Goal: Task Accomplishment & Management: Manage account settings

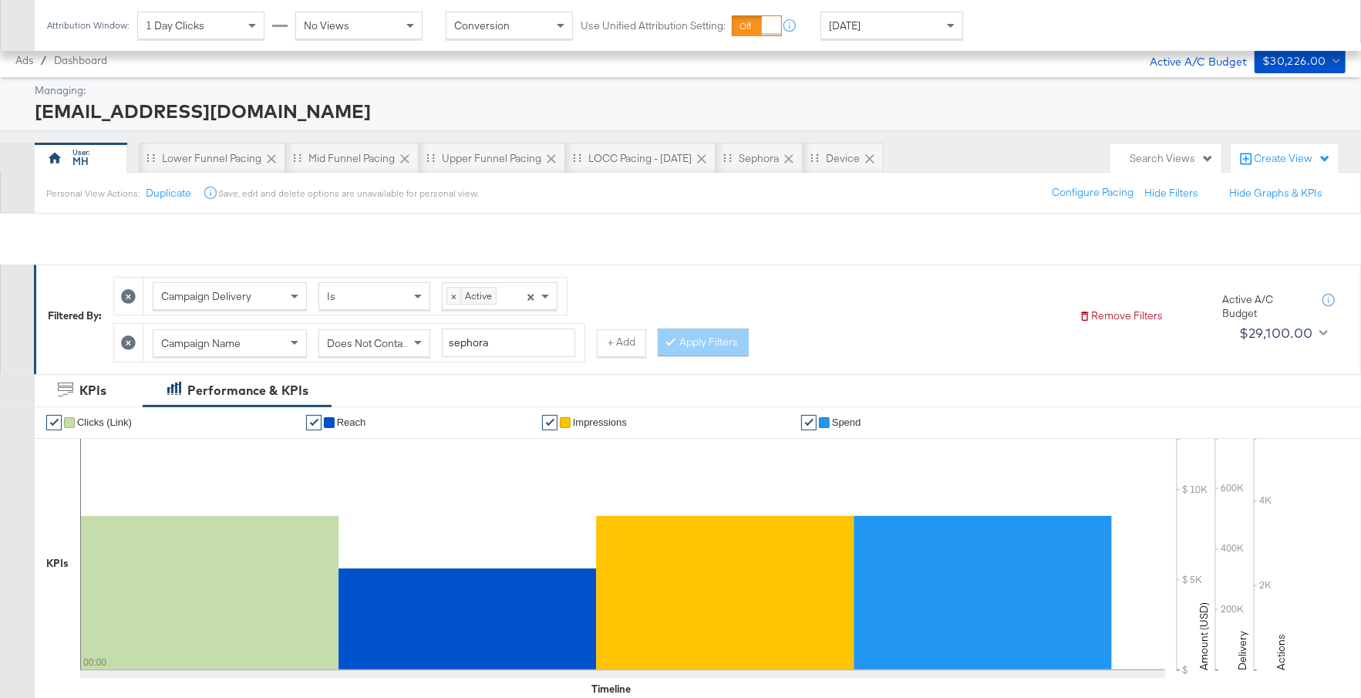
scroll to position [444, 0]
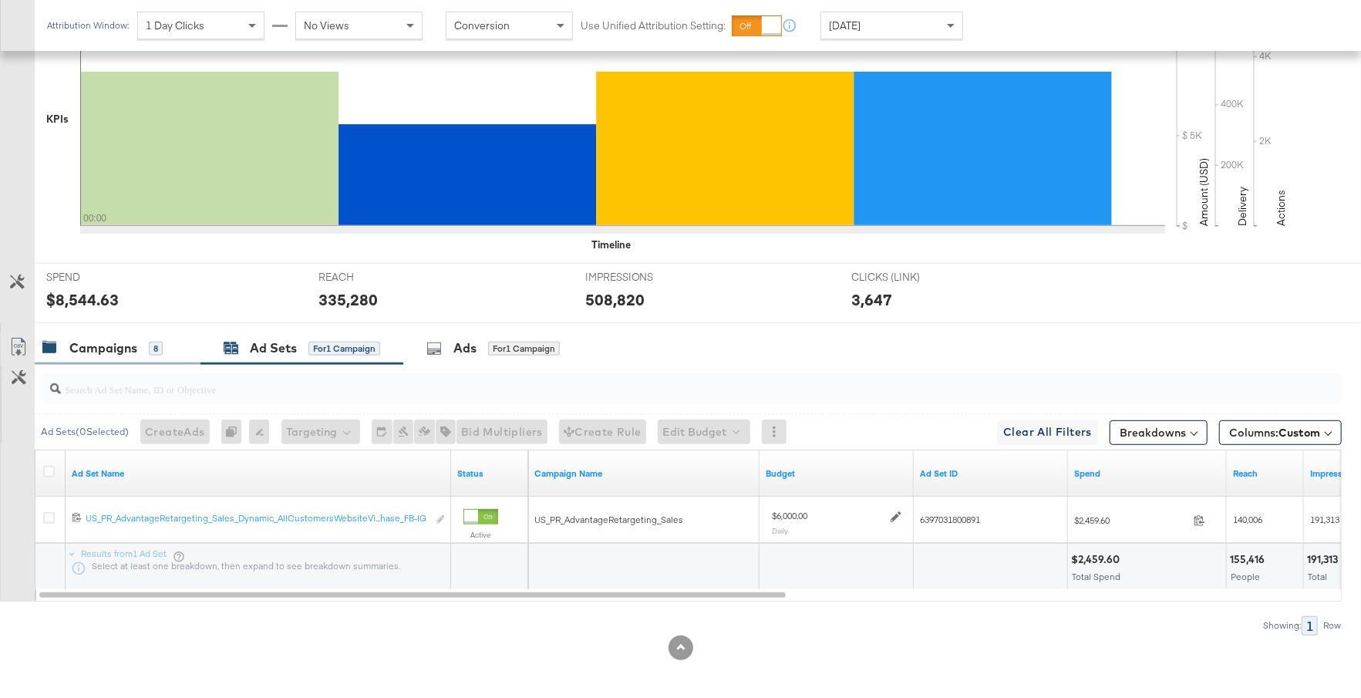
click at [124, 342] on div "Campaigns" at bounding box center [103, 348] width 68 height 18
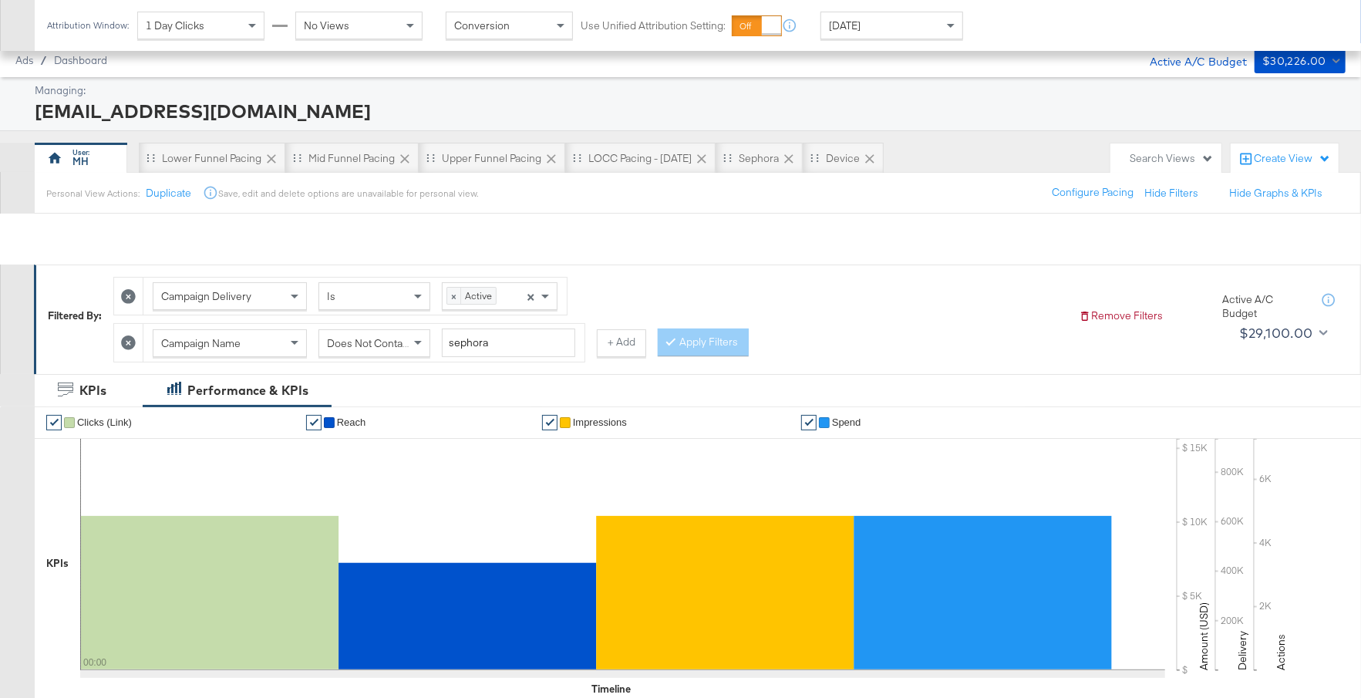
scroll to position [722, 0]
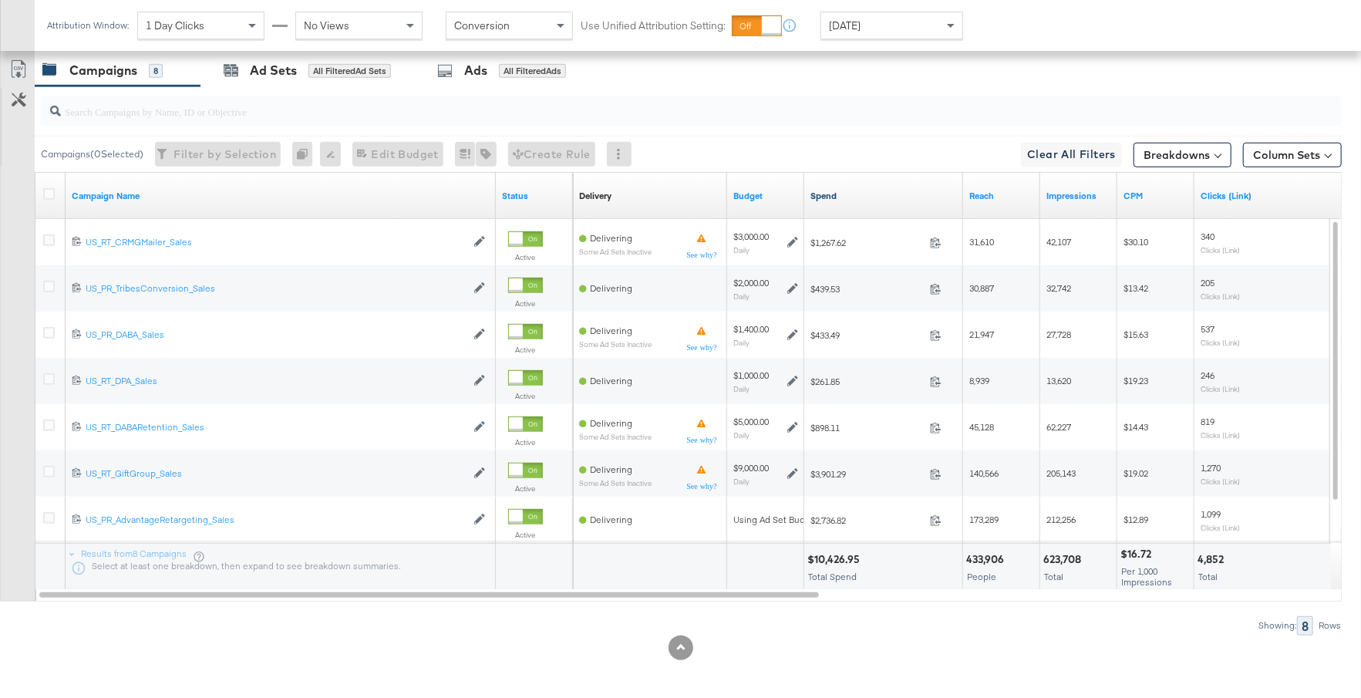
click at [859, 193] on link "Spend" at bounding box center [883, 196] width 146 height 12
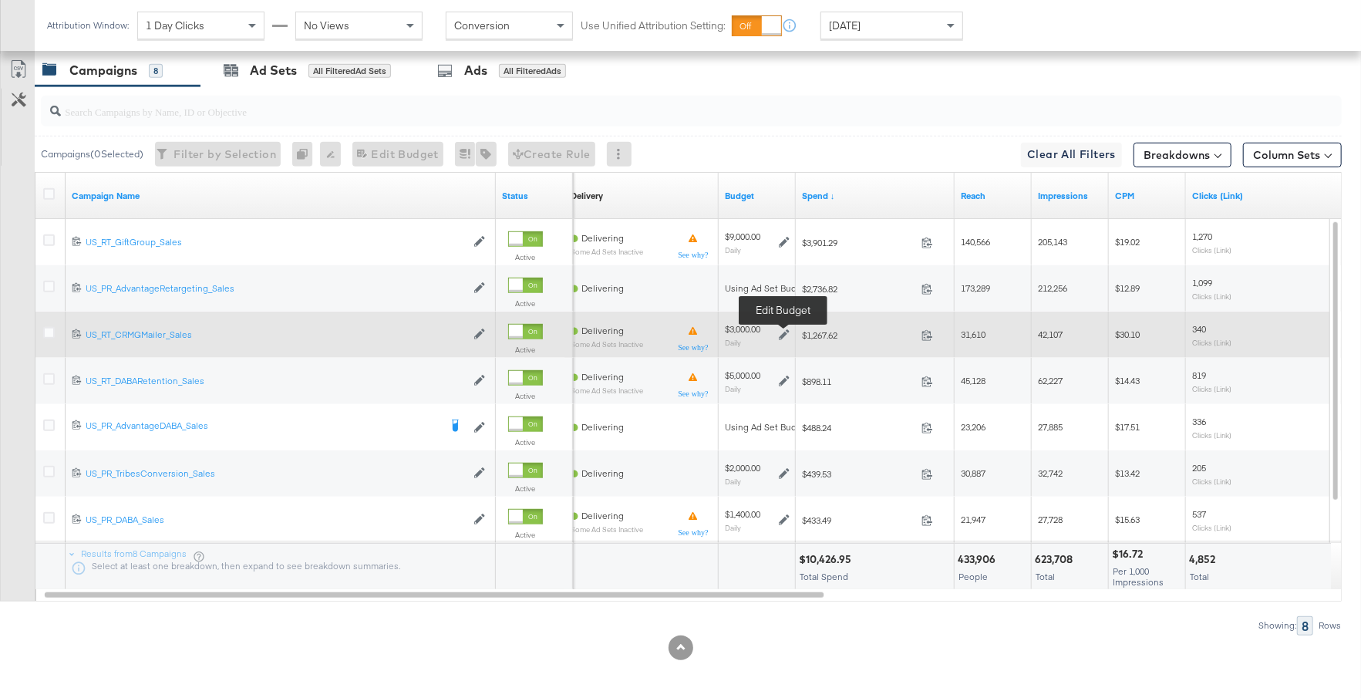
click at [784, 329] on icon at bounding box center [784, 334] width 11 height 11
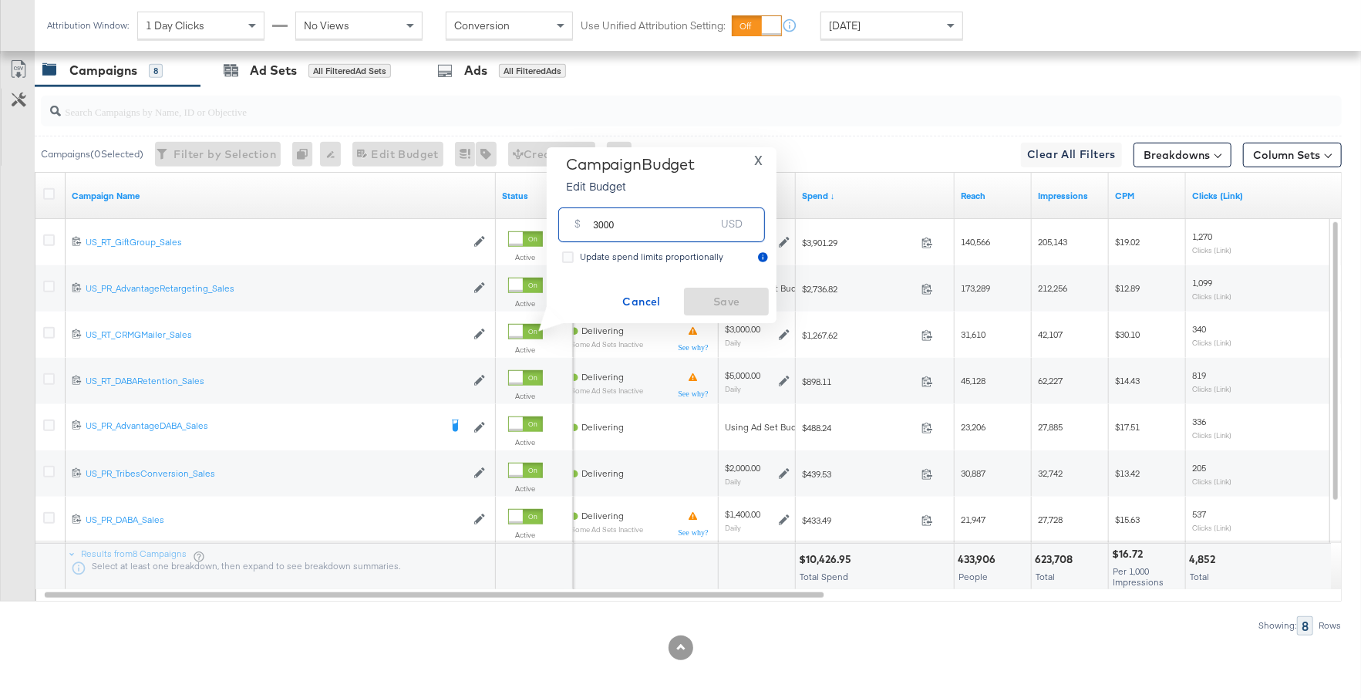
drag, startPoint x: 631, startPoint y: 232, endPoint x: 587, endPoint y: 232, distance: 43.9
click at [587, 232] on div "$ 3000 USD" at bounding box center [661, 224] width 207 height 35
type input "2000"
click at [728, 296] on span "Save" at bounding box center [726, 301] width 72 height 19
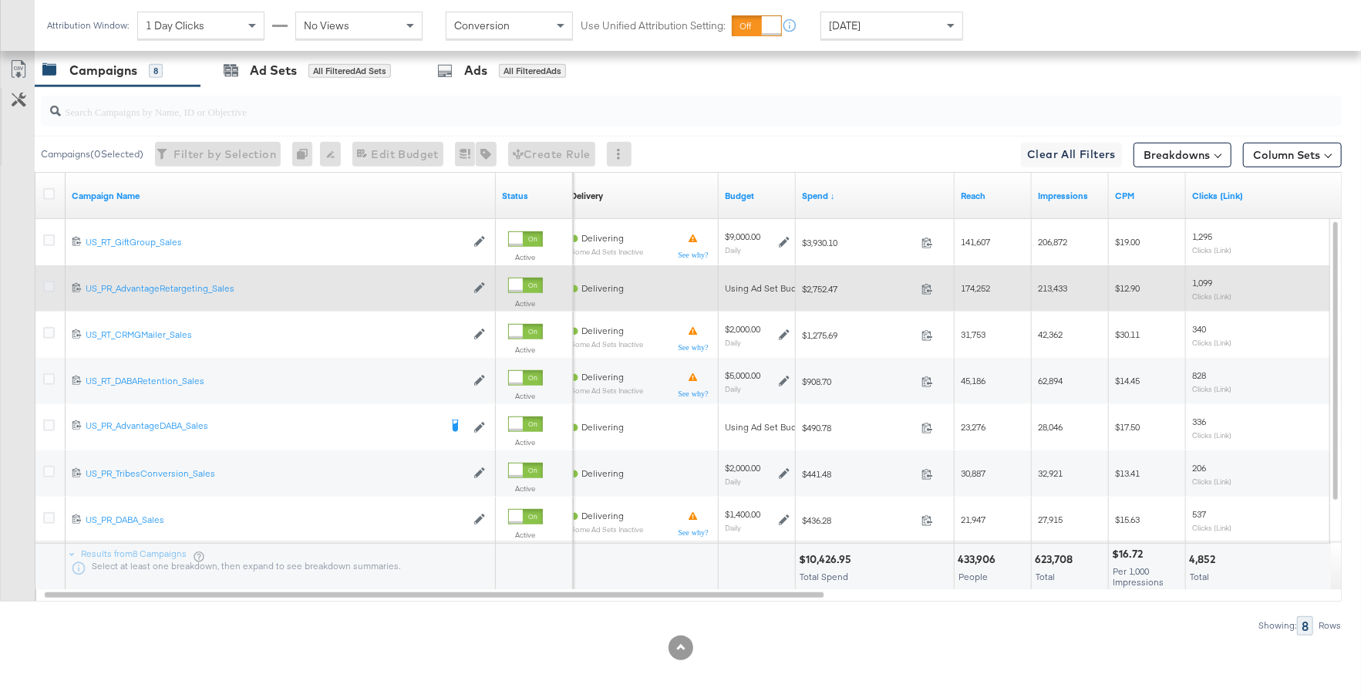
click at [43, 282] on icon at bounding box center [49, 287] width 12 height 12
click at [0, 0] on input "checkbox" at bounding box center [0, 0] width 0 height 0
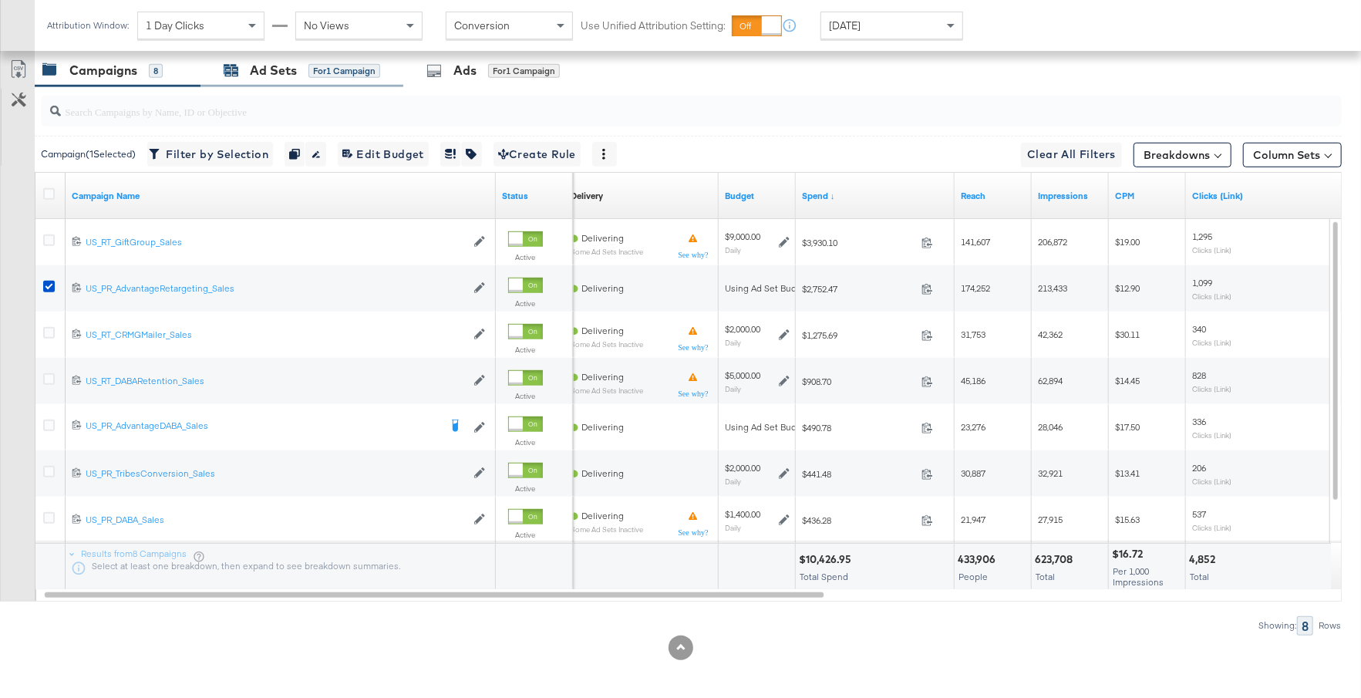
click at [314, 64] on div "for 1 Campaign" at bounding box center [344, 71] width 72 height 14
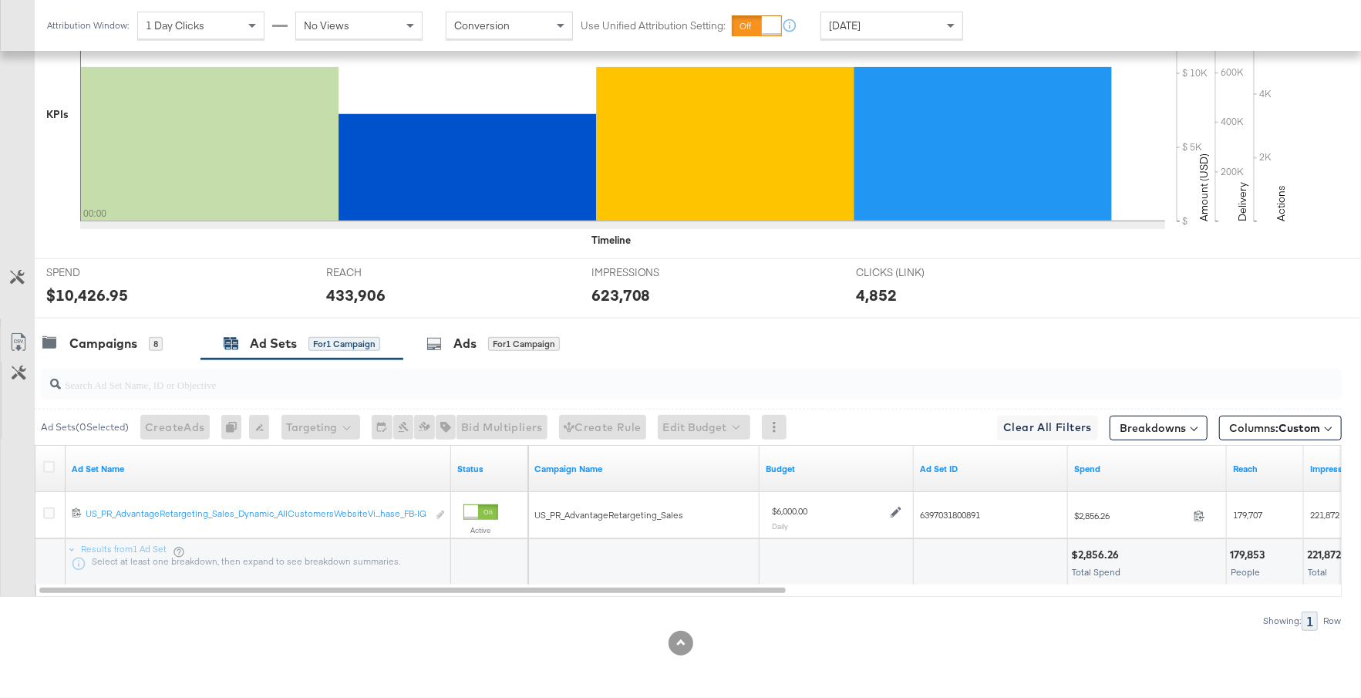
scroll to position [444, 0]
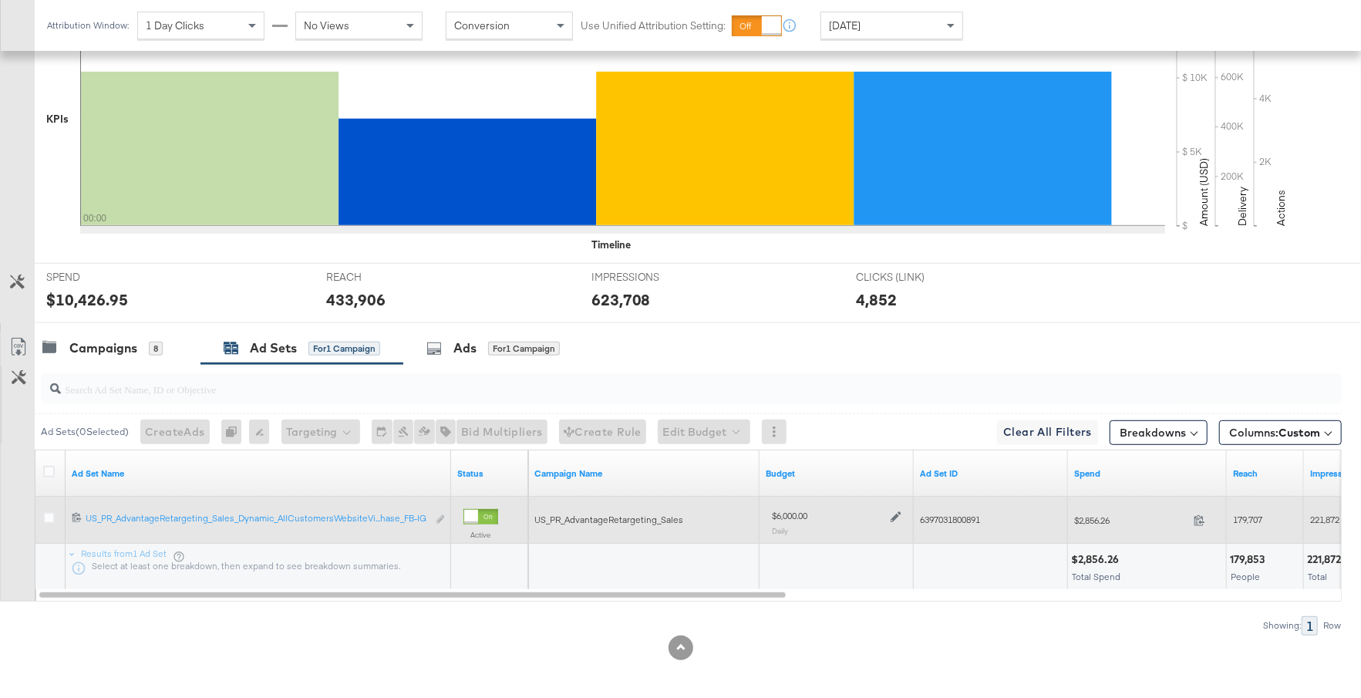
click at [893, 512] on icon at bounding box center [895, 517] width 11 height 11
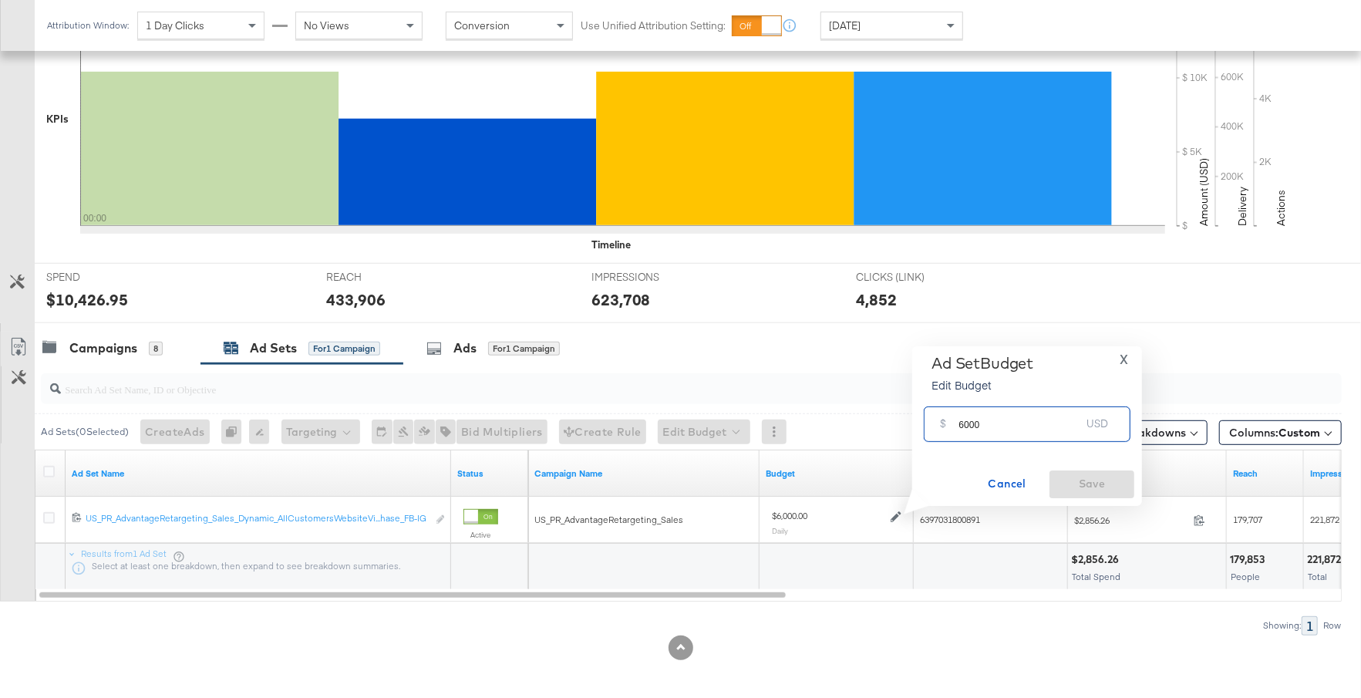
drag, startPoint x: 984, startPoint y: 422, endPoint x: 955, endPoint y: 423, distance: 29.3
click at [955, 423] on div "$ 6000 USD" at bounding box center [1027, 423] width 207 height 35
type input "4000"
click at [1113, 479] on span "Save" at bounding box center [1091, 483] width 72 height 19
click at [151, 351] on div "8" at bounding box center [156, 349] width 14 height 14
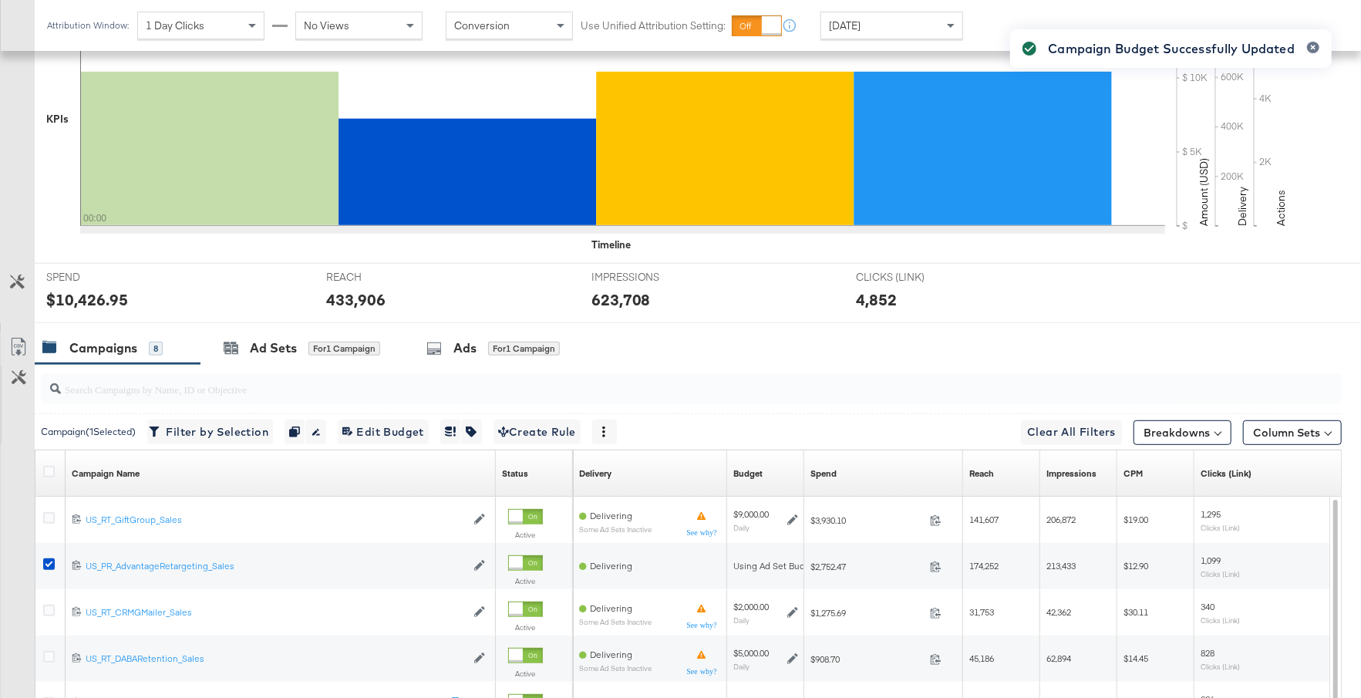
scroll to position [541, 0]
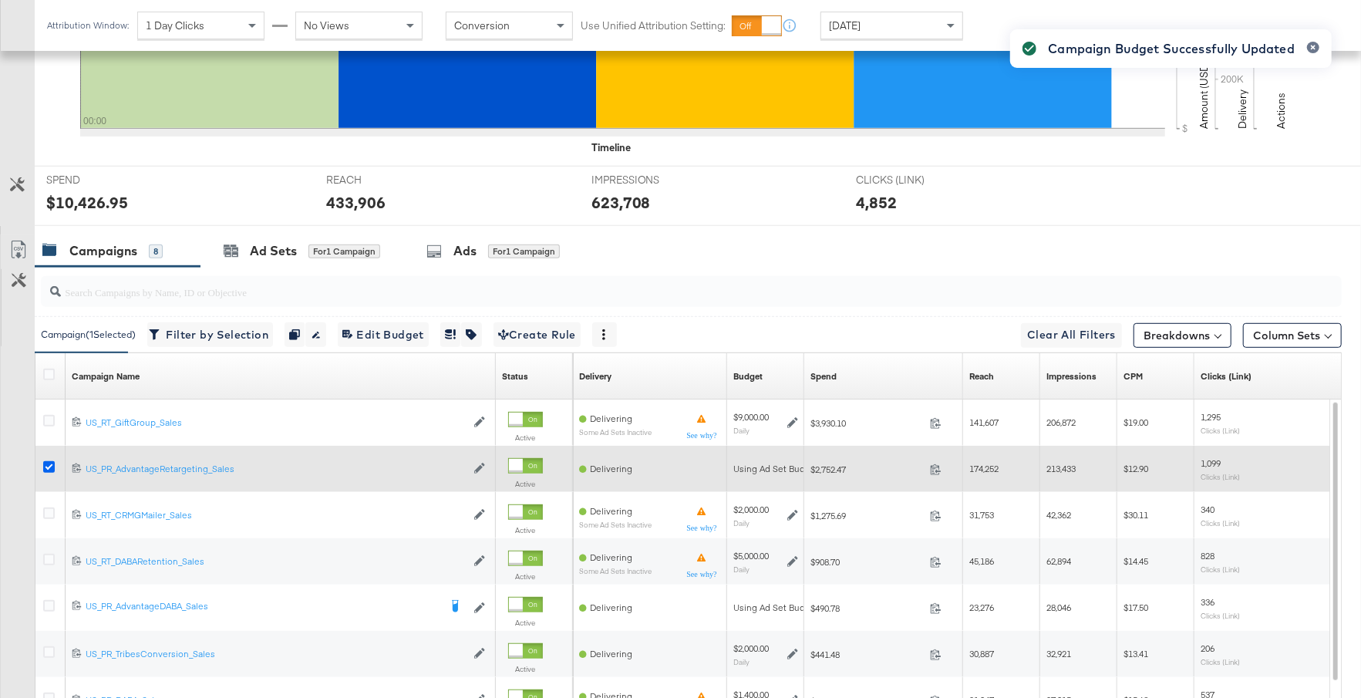
click at [50, 461] on icon at bounding box center [49, 467] width 12 height 12
click at [0, 0] on input "checkbox" at bounding box center [0, 0] width 0 height 0
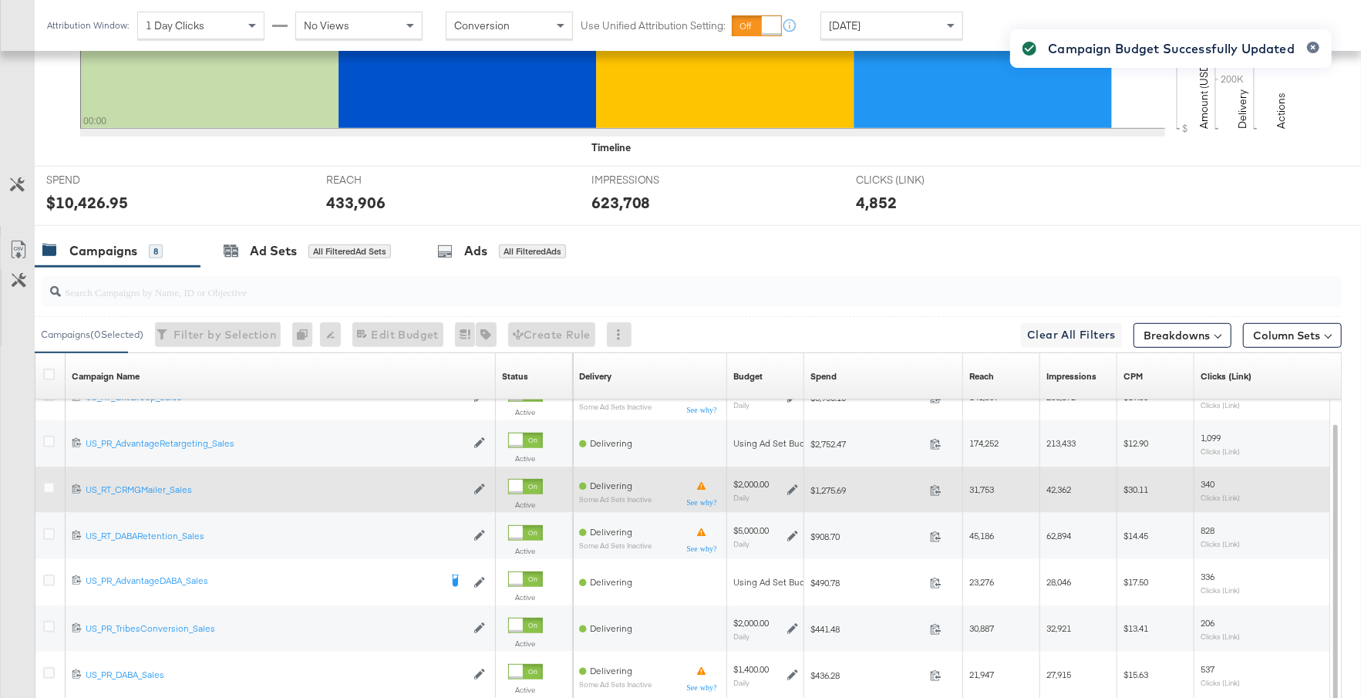
scroll to position [552, 0]
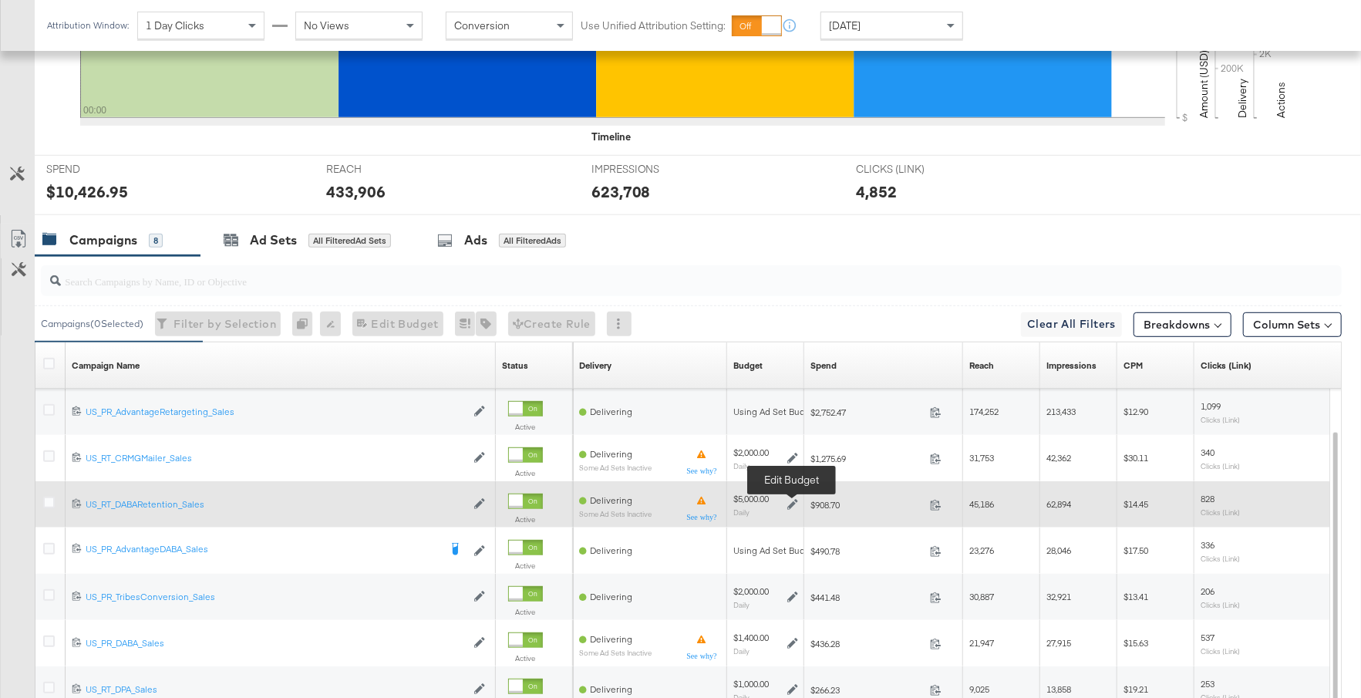
click at [796, 503] on icon at bounding box center [792, 504] width 11 height 11
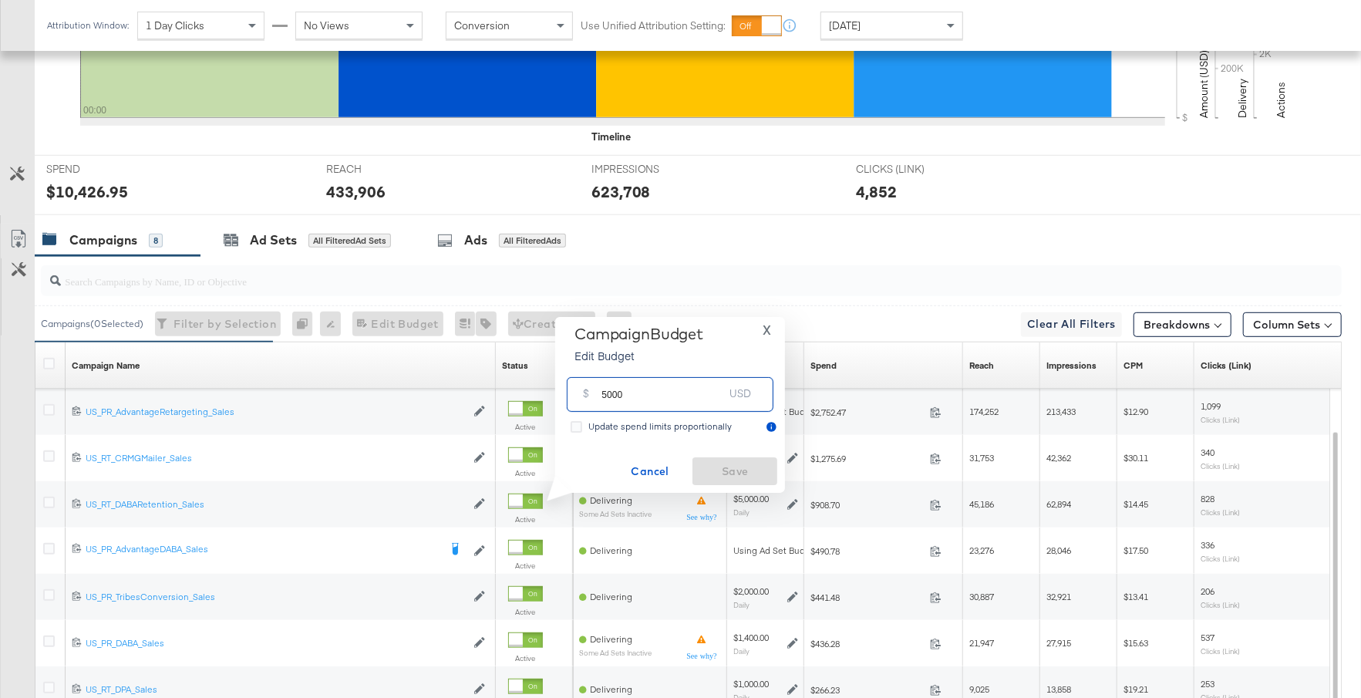
drag, startPoint x: 628, startPoint y: 395, endPoint x: 594, endPoint y: 395, distance: 33.9
click at [594, 395] on div "$ 5000 USD" at bounding box center [670, 394] width 207 height 35
type input "7000"
click at [732, 470] on span "Save" at bounding box center [734, 471] width 72 height 19
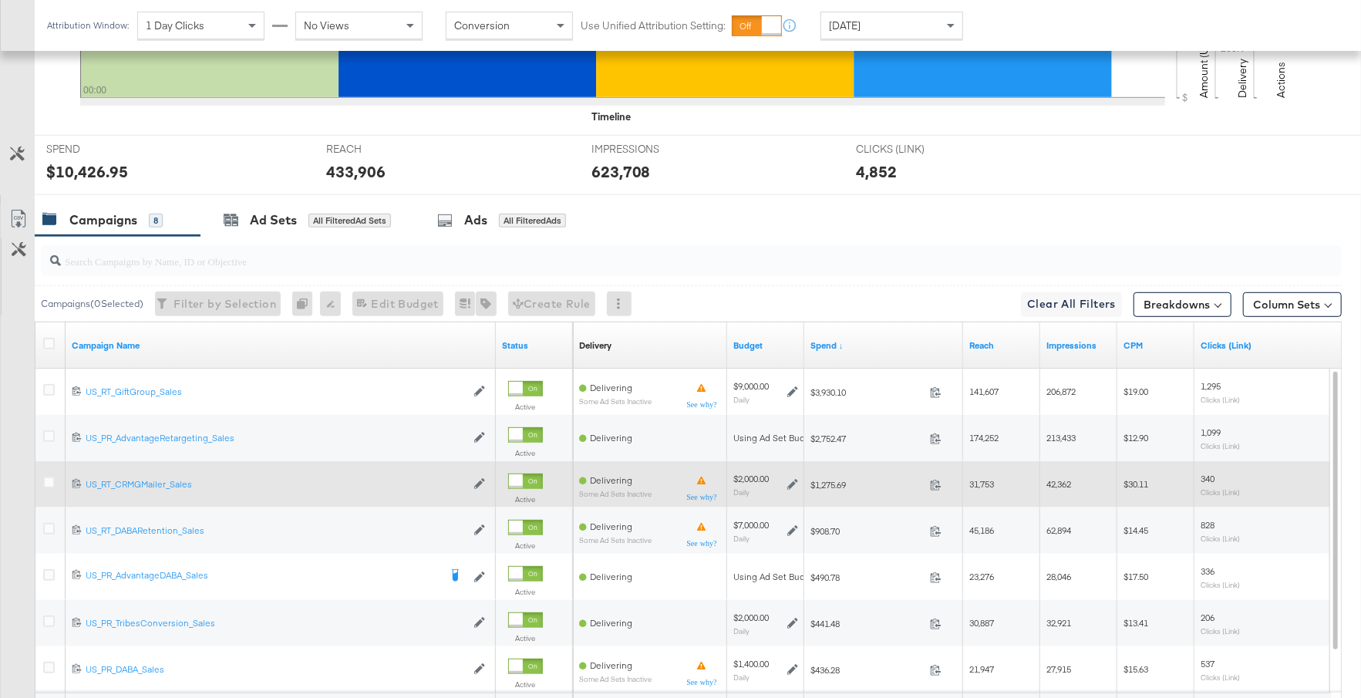
scroll to position [722, 0]
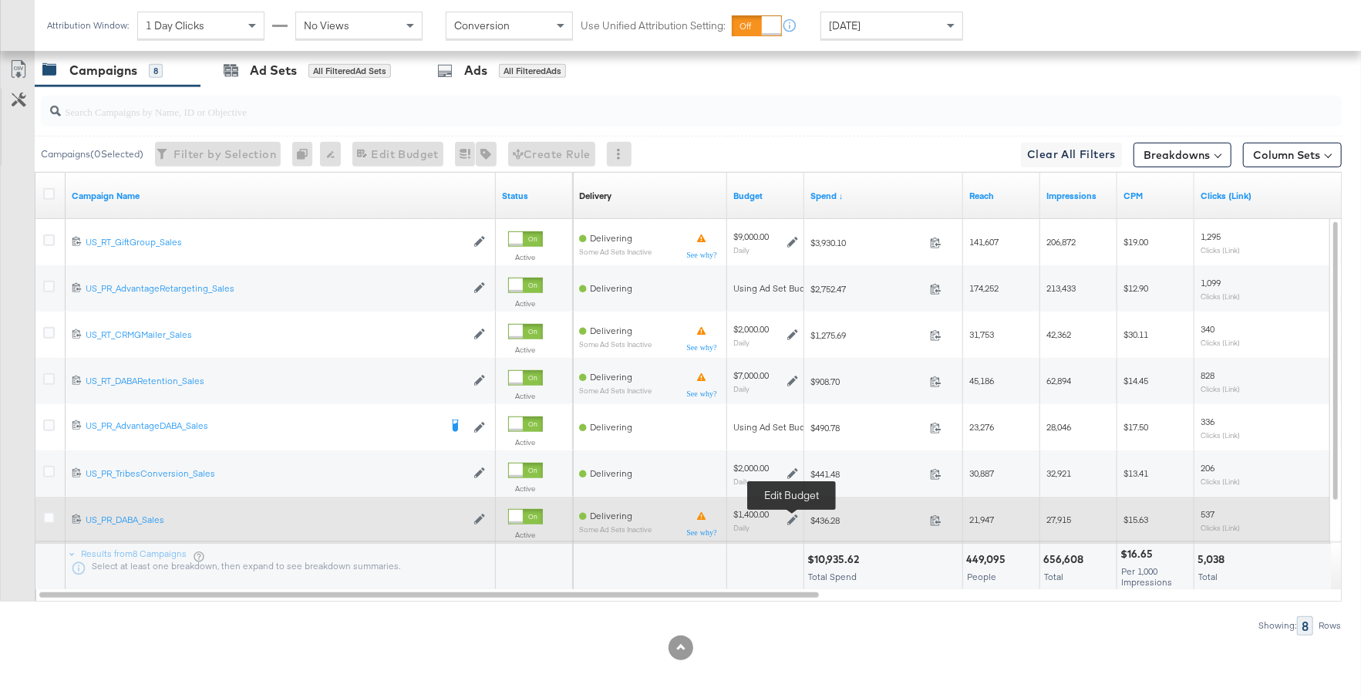
click at [794, 516] on icon at bounding box center [792, 519] width 11 height 11
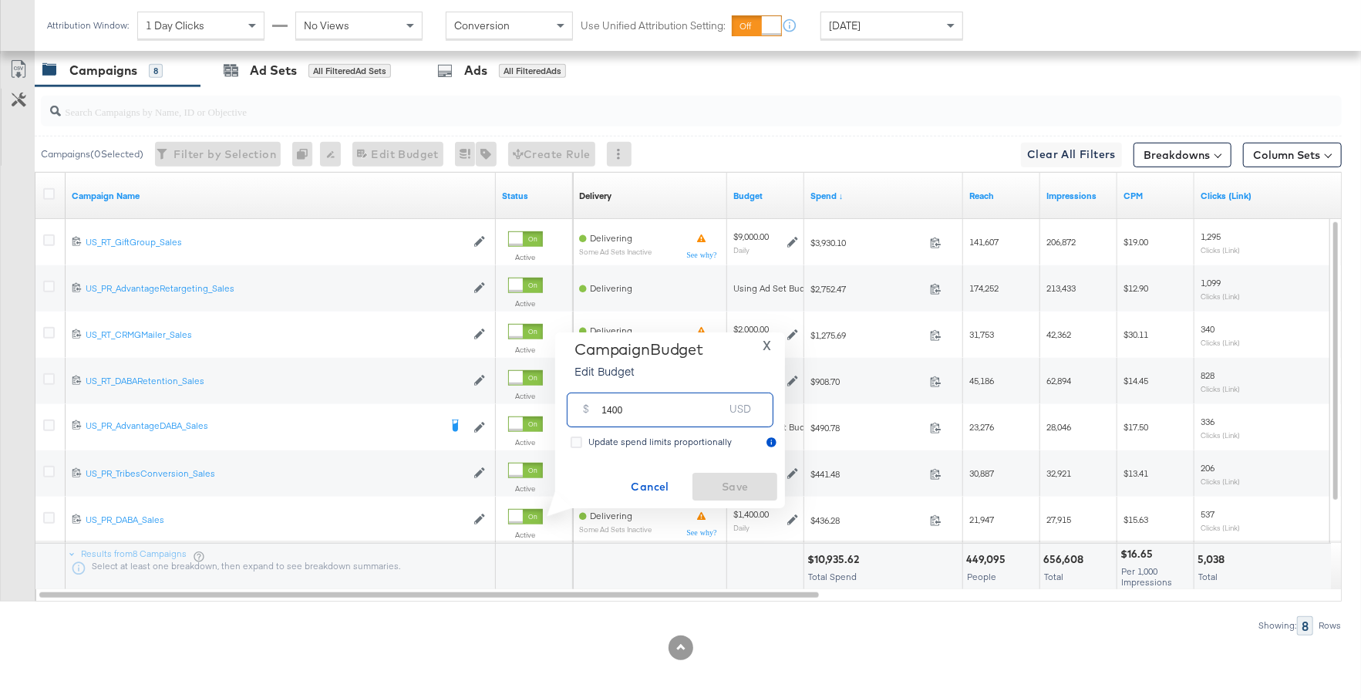
drag, startPoint x: 641, startPoint y: 413, endPoint x: 594, endPoint y: 413, distance: 47.0
click at [594, 413] on div "$ 1400 USD" at bounding box center [670, 409] width 207 height 35
type input "1000"
click at [752, 493] on span "Save" at bounding box center [734, 486] width 72 height 19
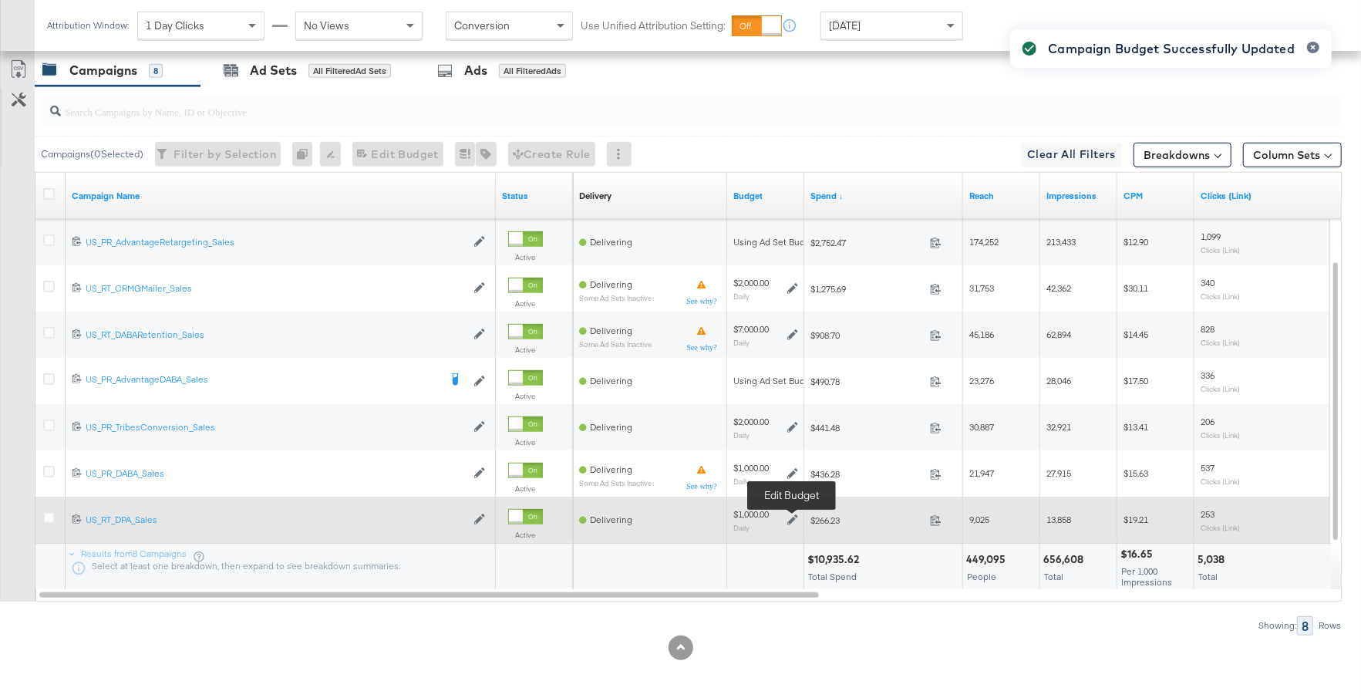
click at [793, 516] on icon at bounding box center [792, 519] width 11 height 11
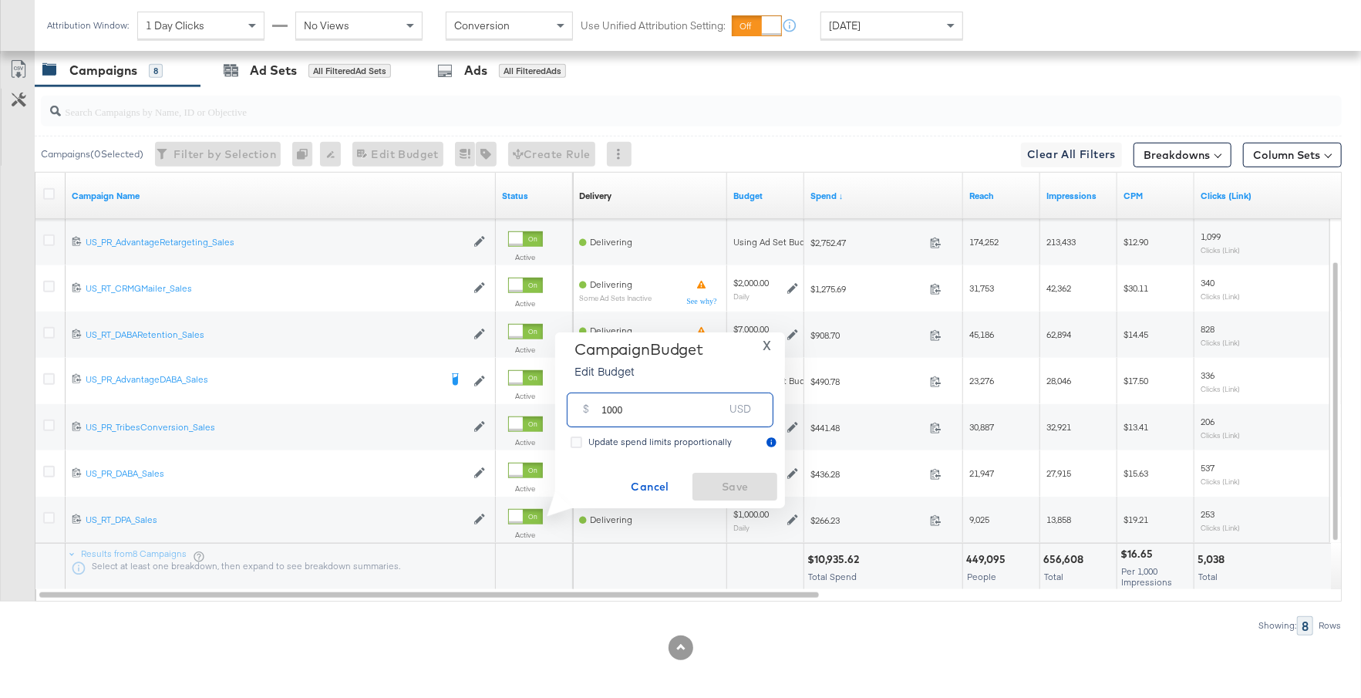
drag, startPoint x: 628, startPoint y: 415, endPoint x: 591, endPoint y: 415, distance: 36.2
click at [591, 415] on div "$ 1000 USD" at bounding box center [670, 409] width 207 height 35
type input "1700"
click at [715, 483] on span "Save" at bounding box center [734, 486] width 72 height 19
